Goal: Information Seeking & Learning: Find specific fact

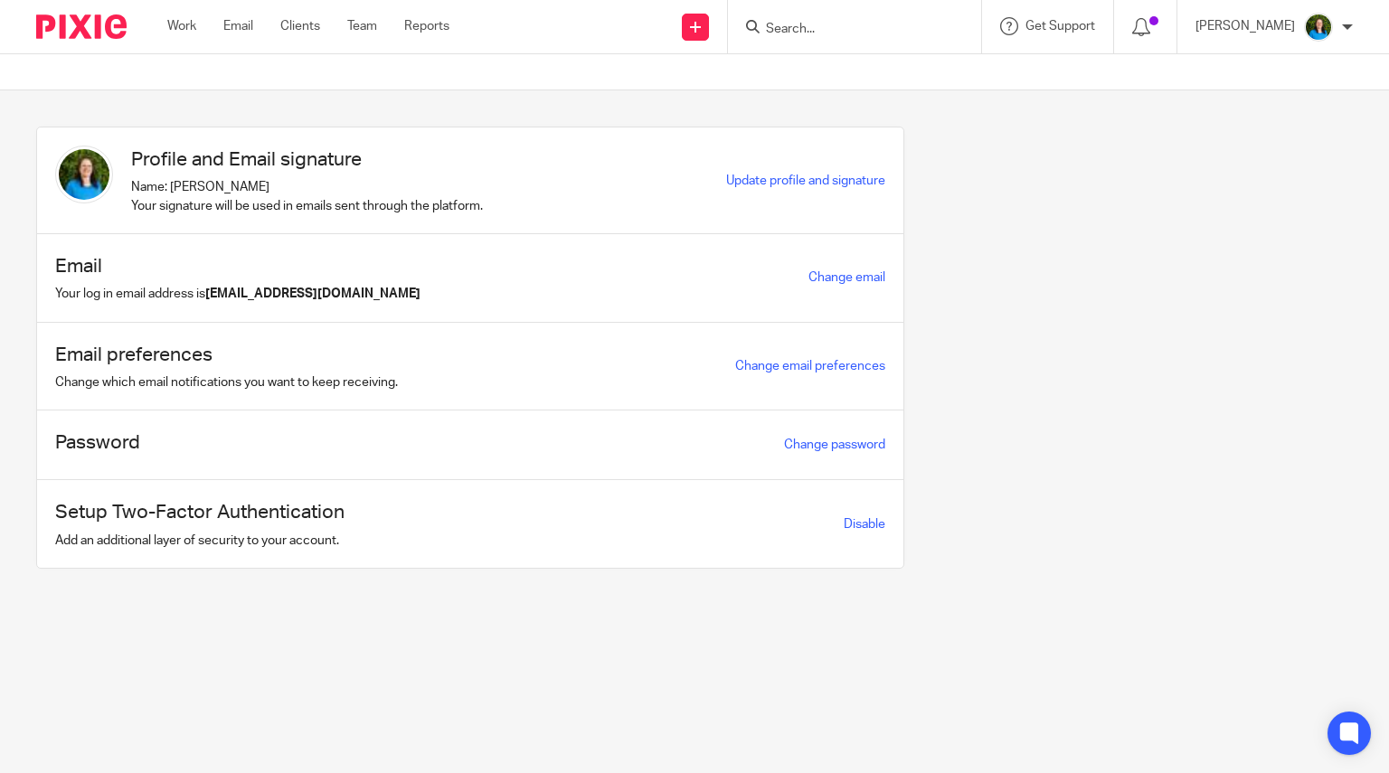
click at [805, 22] on input "Search" at bounding box center [845, 30] width 163 height 16
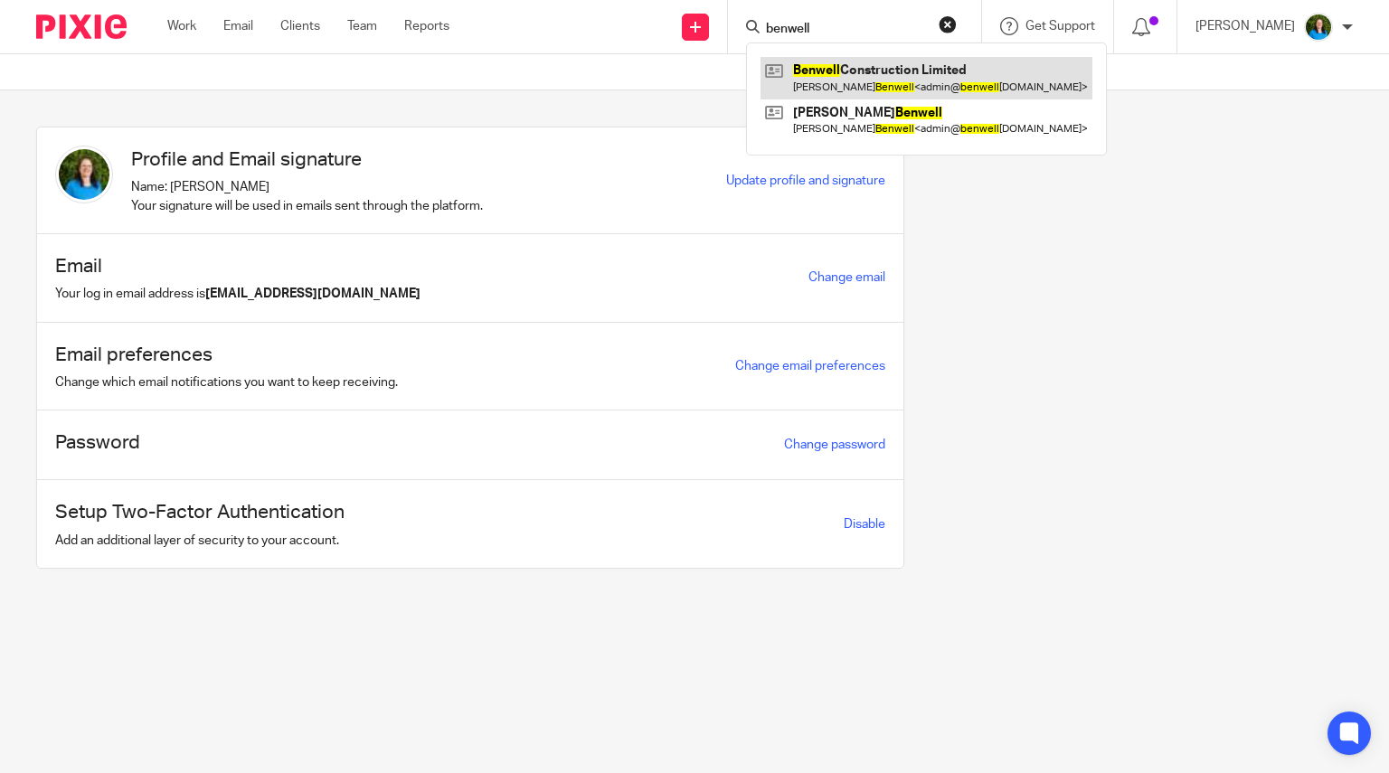
type input "benwell"
click at [972, 80] on link at bounding box center [927, 78] width 332 height 42
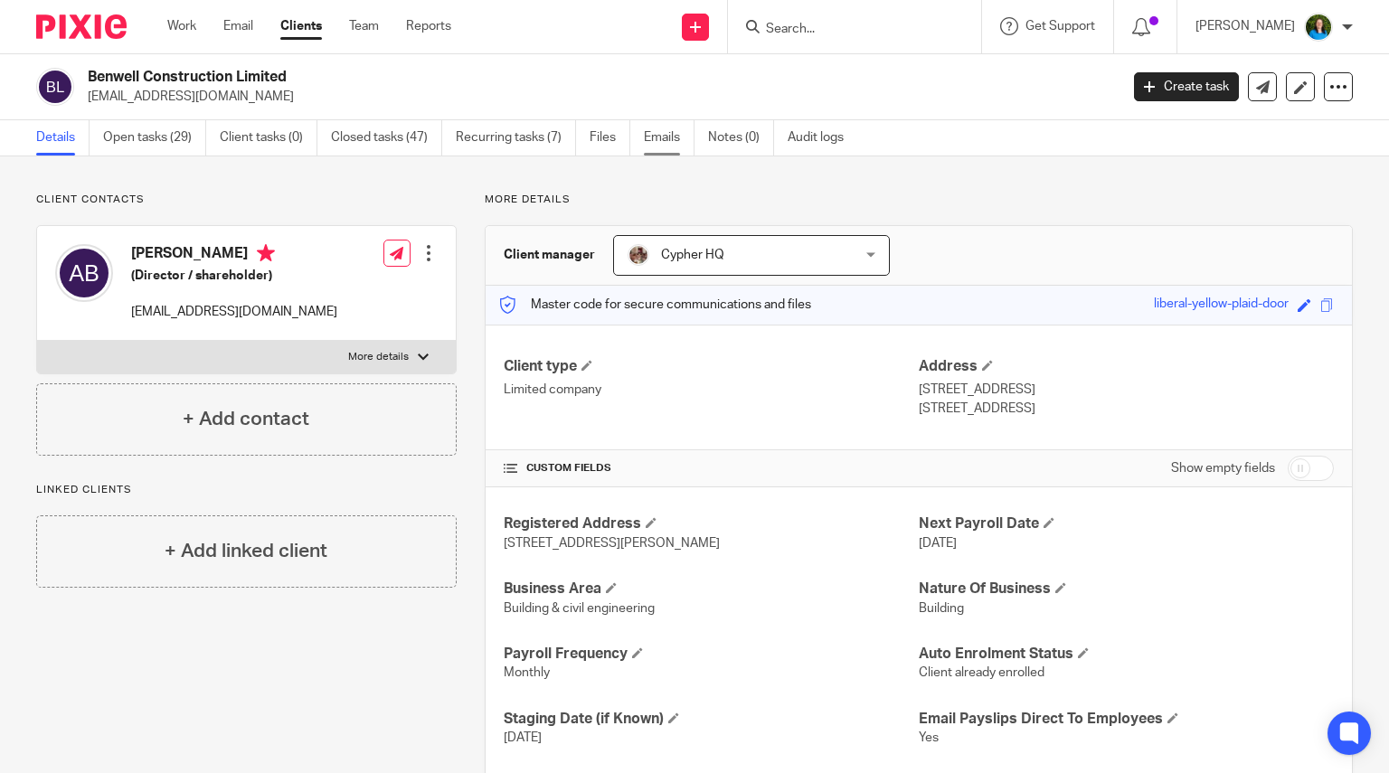
click at [663, 137] on link "Emails" at bounding box center [669, 137] width 51 height 35
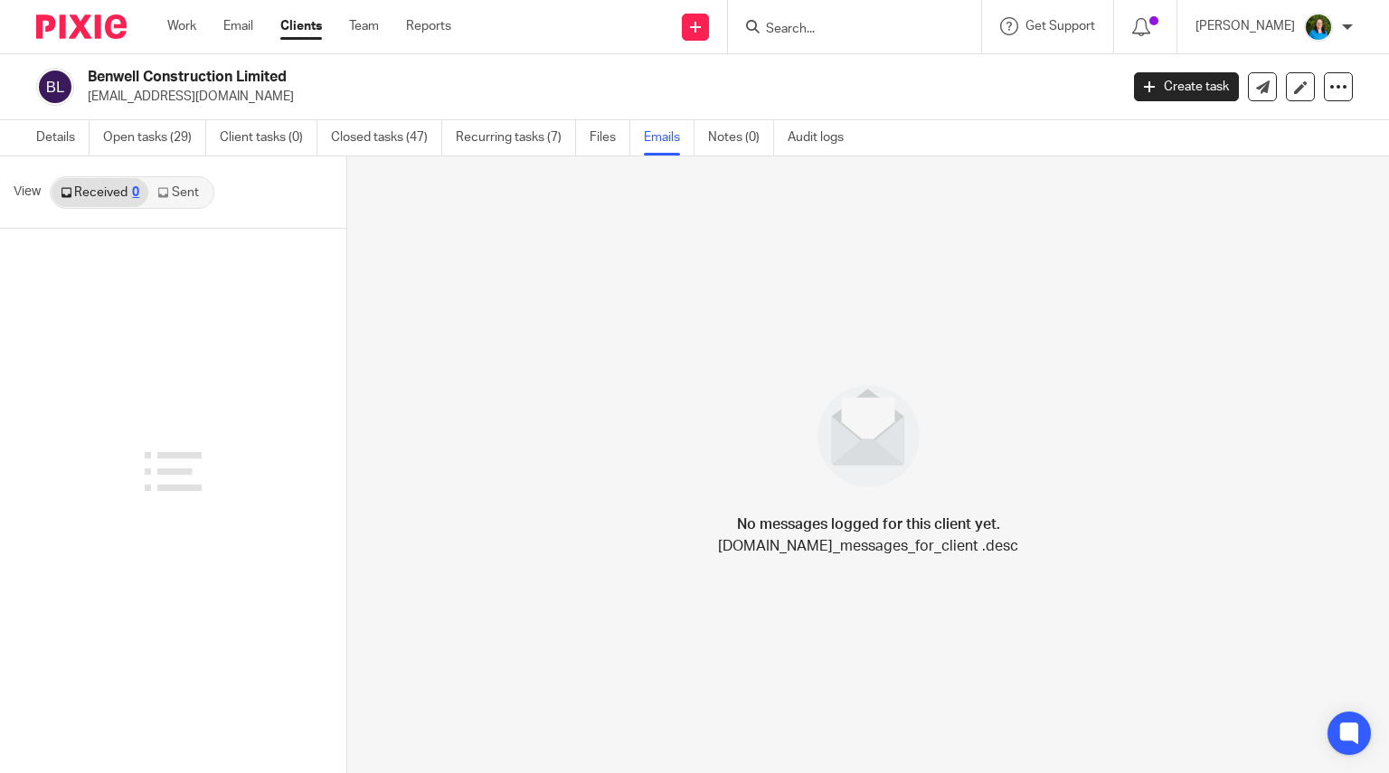
click at [191, 188] on link "Sent" at bounding box center [179, 192] width 63 height 29
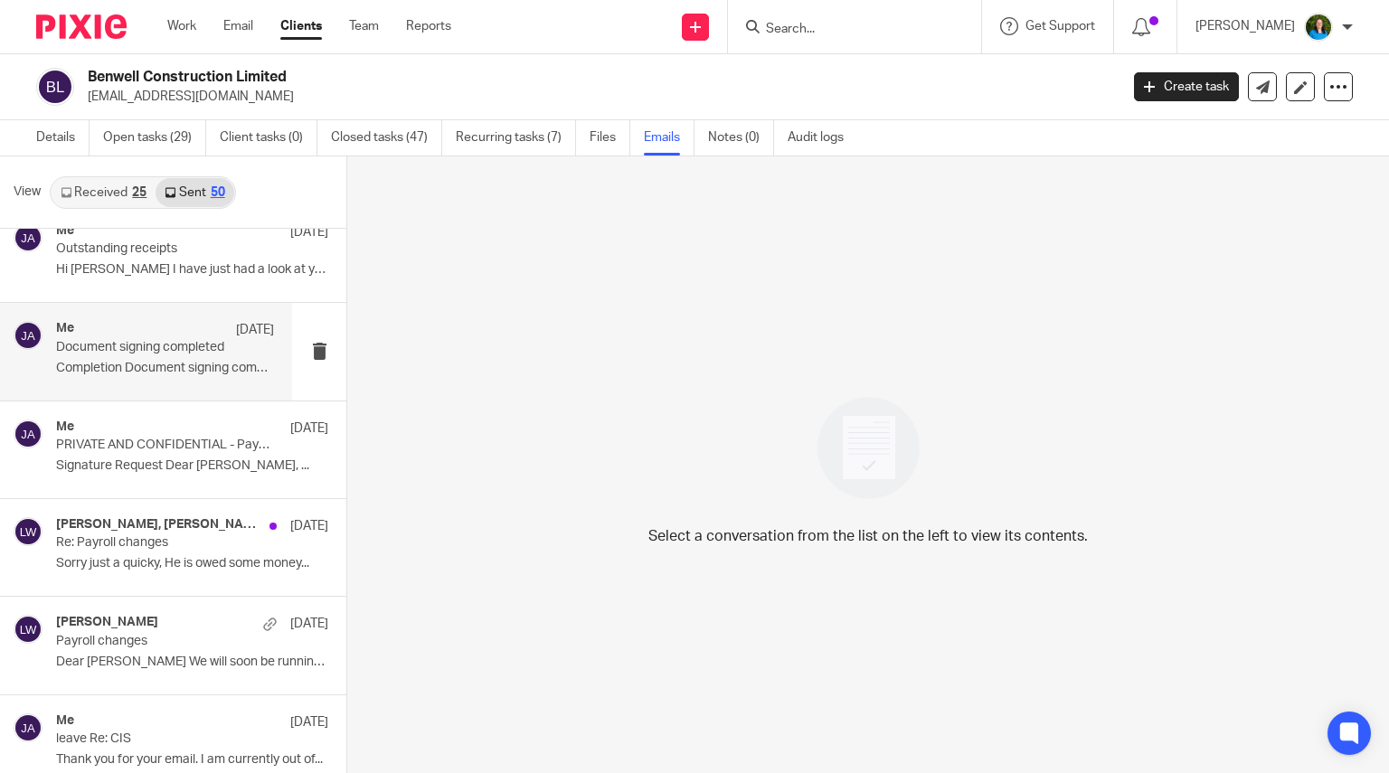
scroll to position [543, 0]
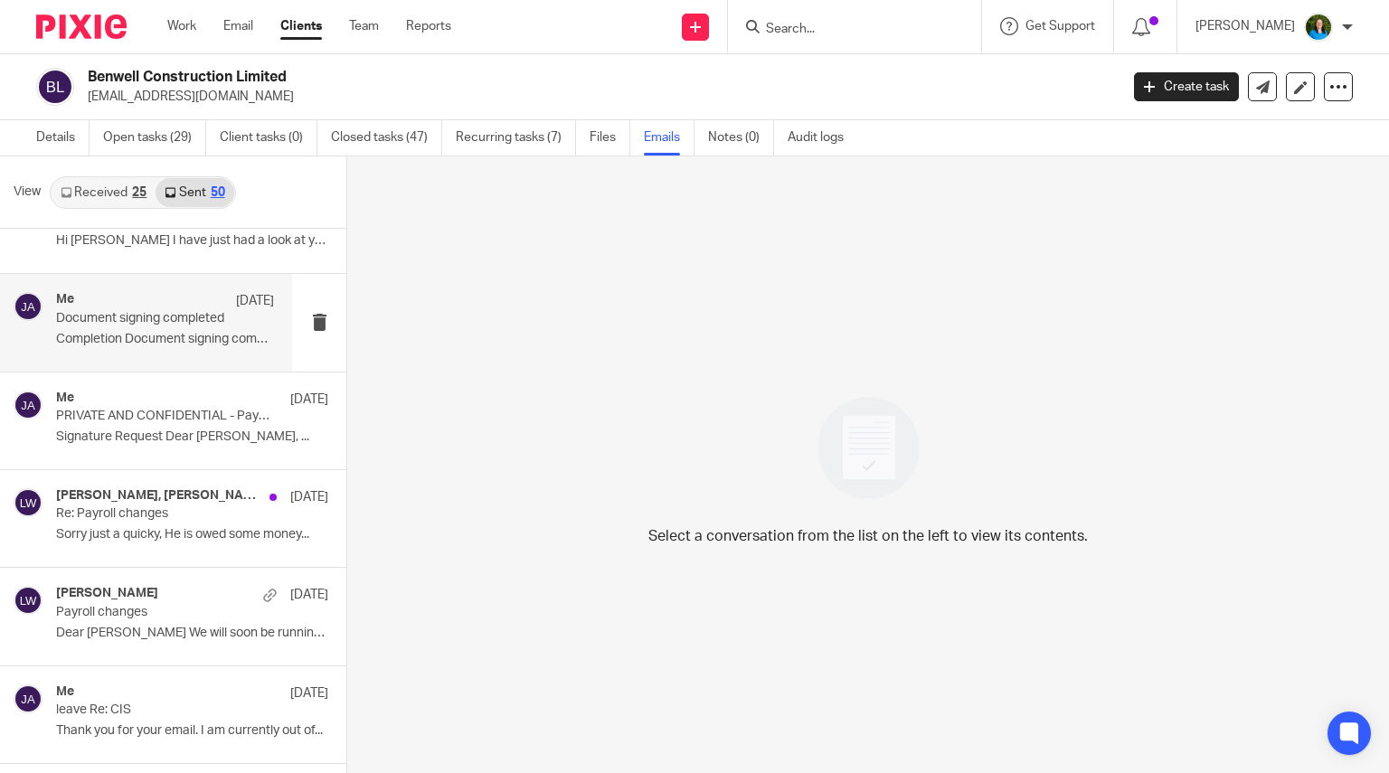
click at [162, 423] on p "PRIVATE AND CONFIDENTIAL - Payroll for Approval" at bounding box center [165, 416] width 218 height 15
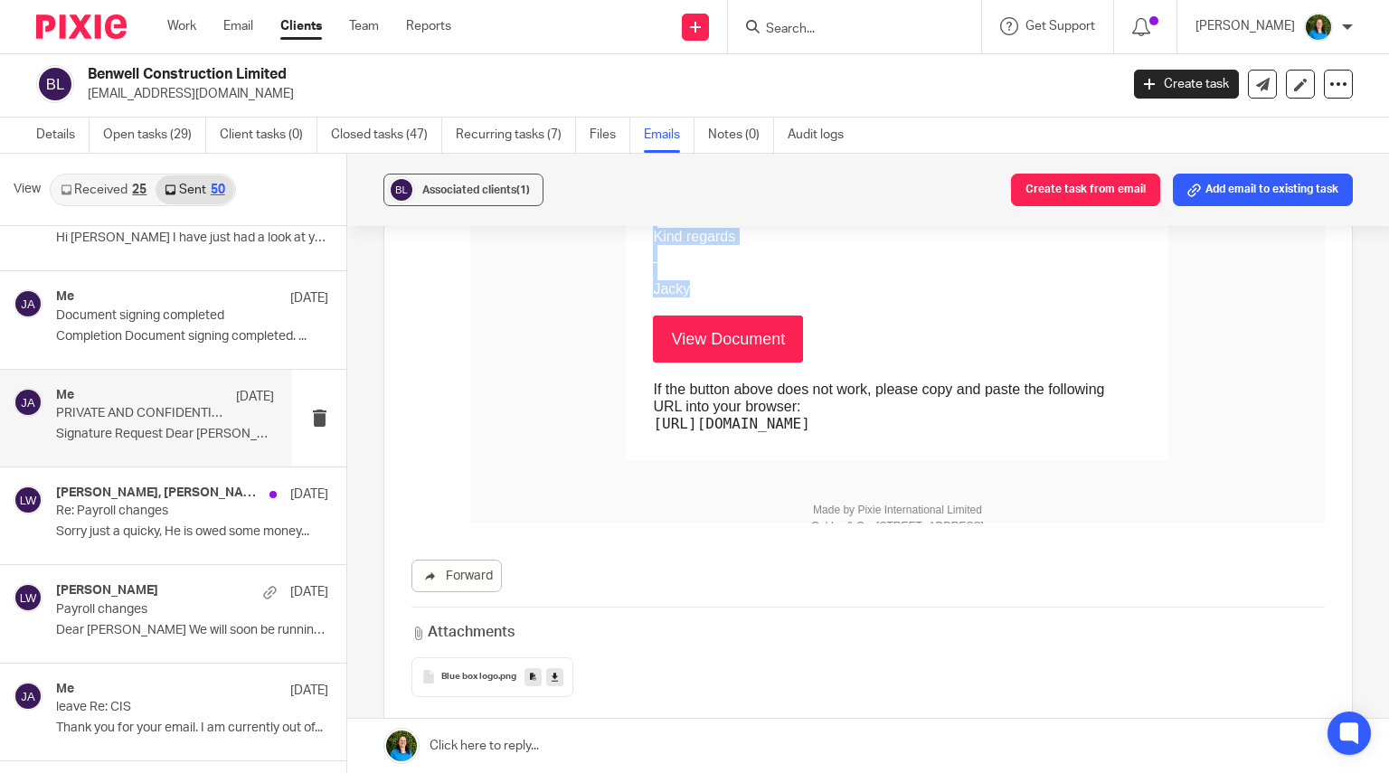
scroll to position [537, 0]
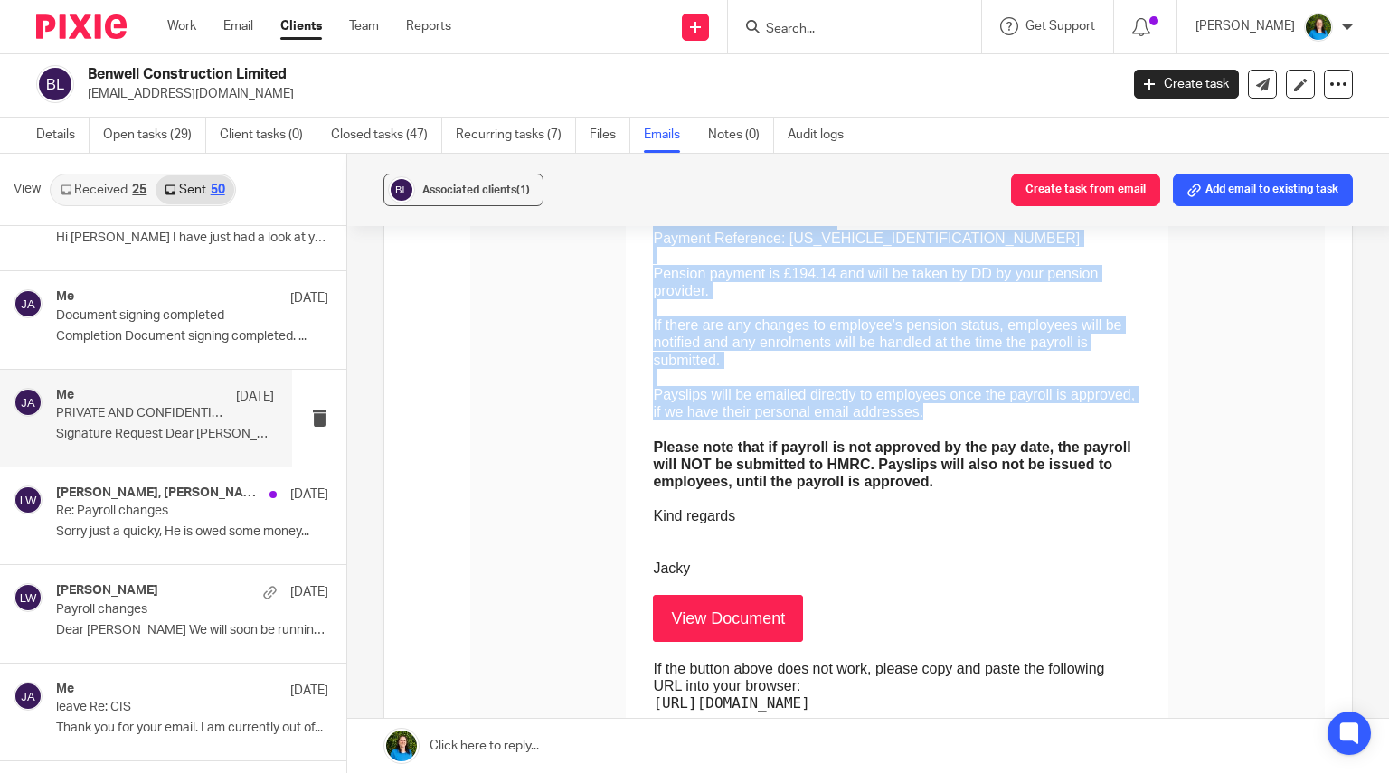
drag, startPoint x: 549, startPoint y: 29, endPoint x: 1177, endPoint y: 370, distance: 714.3
click at [1141, 370] on td "Dear [PERSON_NAME], The [DATE] payroll documents for Benwell Construction Limit…" at bounding box center [897, 287] width 488 height 579
copy td "Dear [PERSON_NAME], The [DATE] payroll documents for Benwell Construction Limit…"
click at [741, 386] on p "Payslips will be emailed directly to employees once the payroll is approved, if…" at bounding box center [897, 403] width 488 height 34
